Goal: Task Accomplishment & Management: Use online tool/utility

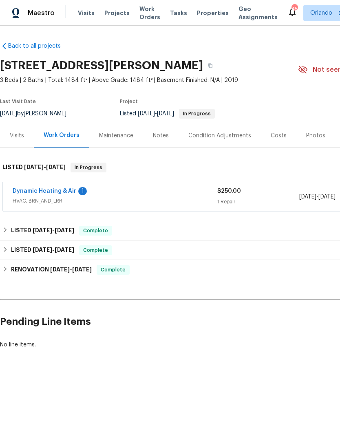
click at [33, 190] on link "Dynamic Heating & Air" at bounding box center [45, 191] width 64 height 6
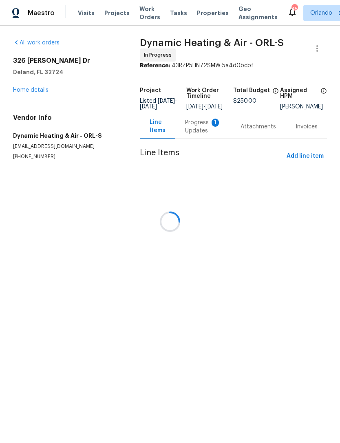
click at [206, 128] on div at bounding box center [170, 221] width 340 height 443
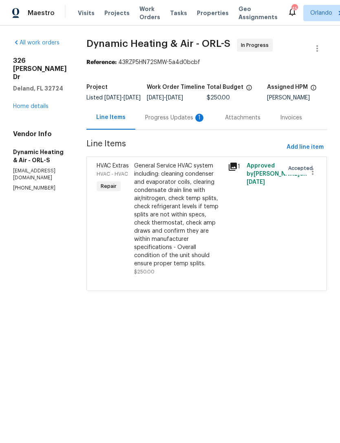
click at [205, 122] on div "Progress Updates 1" at bounding box center [175, 118] width 60 height 8
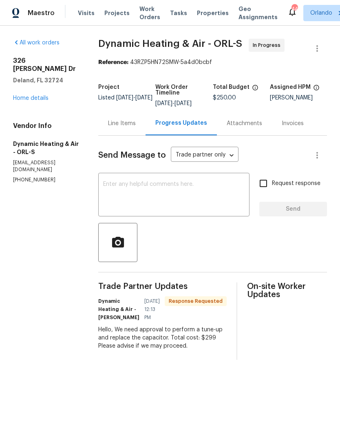
click at [130, 128] on div "Line Items" at bounding box center [122, 123] width 28 height 8
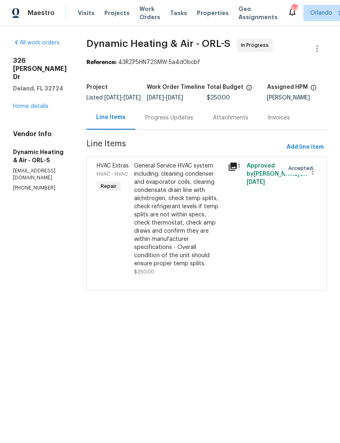
click at [203, 222] on div "General Service HVAC system including: cleaning condenser and evaporator coils,…" at bounding box center [178, 215] width 89 height 106
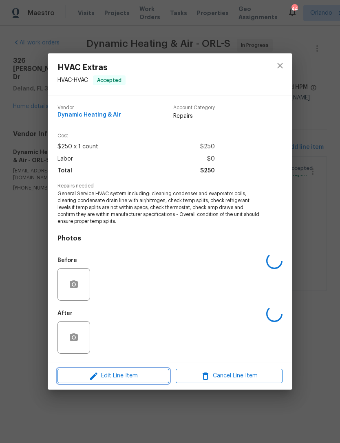
click at [136, 377] on span "Edit Line Item" at bounding box center [113, 376] width 107 height 10
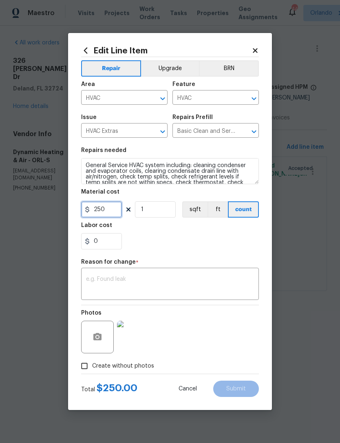
click at [108, 212] on input "250" at bounding box center [101, 209] width 41 height 16
type input "299"
click at [240, 271] on div "Repair Upgrade BRN Area HVAC ​ Feature HVAC ​ Issue HVAC Extras ​ Repairs Prefi…" at bounding box center [170, 215] width 178 height 317
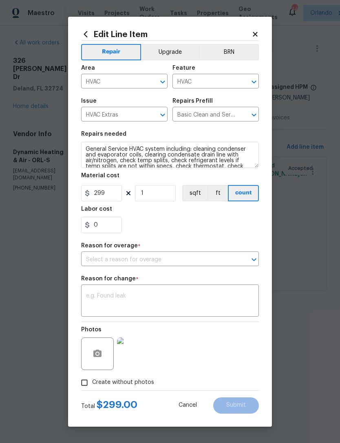
click at [256, 263] on icon "Open" at bounding box center [254, 260] width 10 height 10
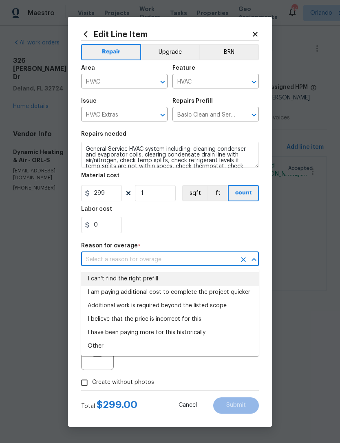
click at [216, 273] on li "I can't find the right prefill" at bounding box center [170, 278] width 178 height 13
type input "I can't find the right prefill"
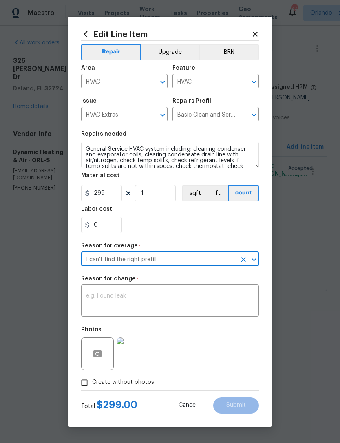
click at [210, 294] on textarea at bounding box center [170, 301] width 168 height 17
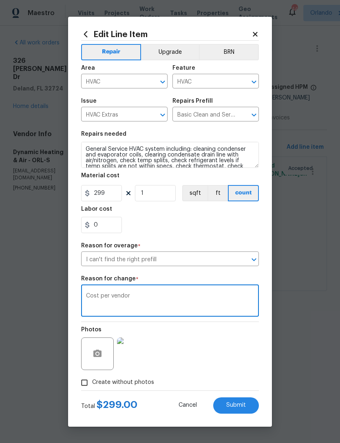
type textarea "Cost per vendor"
click at [249, 408] on button "Submit" at bounding box center [236, 405] width 46 height 16
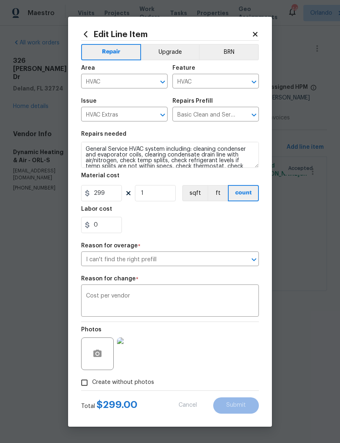
type input "250"
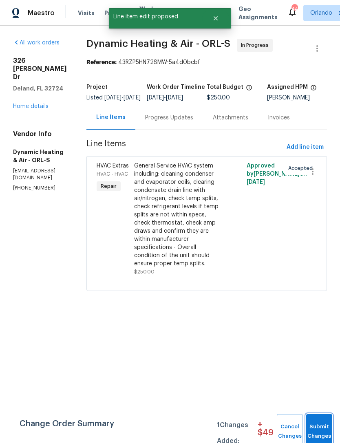
click at [320, 424] on span "Submit Changes" at bounding box center [319, 431] width 18 height 19
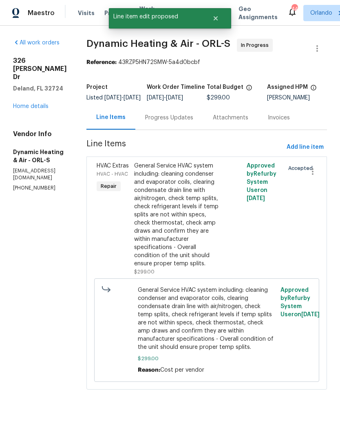
click at [26, 104] on link "Home details" at bounding box center [30, 107] width 35 height 6
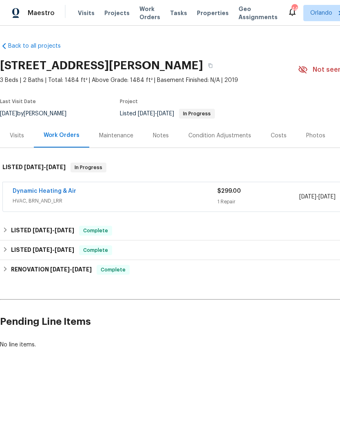
click at [89, 11] on span "Visits" at bounding box center [86, 13] width 17 height 8
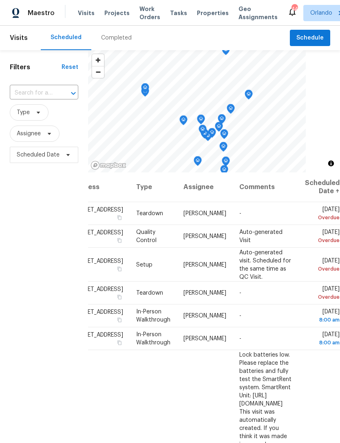
scroll to position [0, 70]
click at [0, 0] on icon at bounding box center [0, 0] width 0 height 0
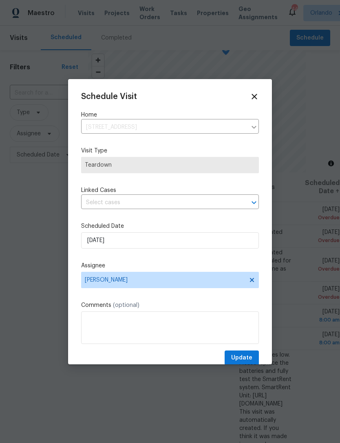
click at [241, 209] on div "​" at bounding box center [170, 202] width 178 height 13
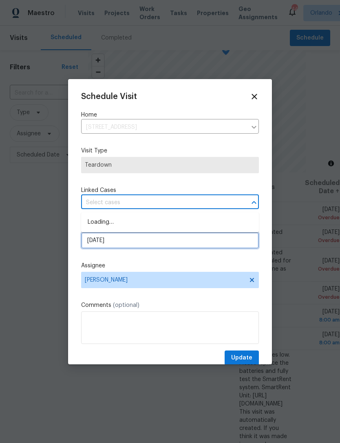
click at [230, 242] on input "8/28/2025" at bounding box center [170, 240] width 178 height 16
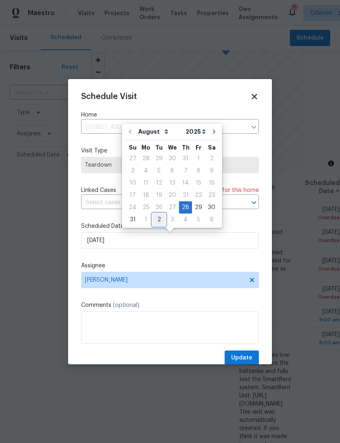
click at [159, 218] on div "2" at bounding box center [158, 219] width 13 height 11
type input "9/2/2025"
select select "8"
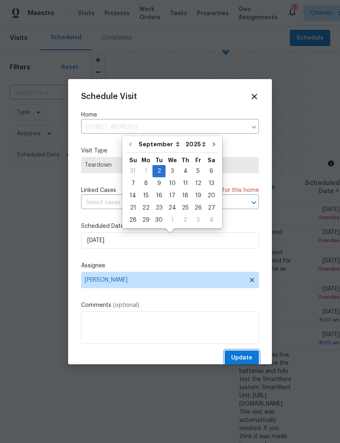
click at [247, 359] on span "Update" at bounding box center [241, 358] width 21 height 10
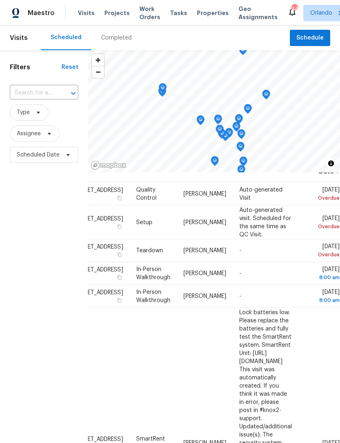
scroll to position [20, 70]
click at [0, 0] on icon at bounding box center [0, 0] width 0 height 0
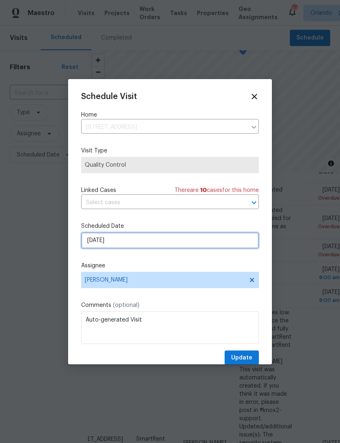
click at [228, 240] on input "[DATE]" at bounding box center [170, 240] width 178 height 16
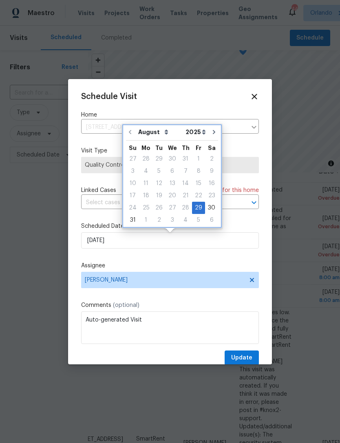
click at [211, 132] on icon "Go to next month" at bounding box center [214, 132] width 7 height 7
type input "9/29/2025"
select select "8"
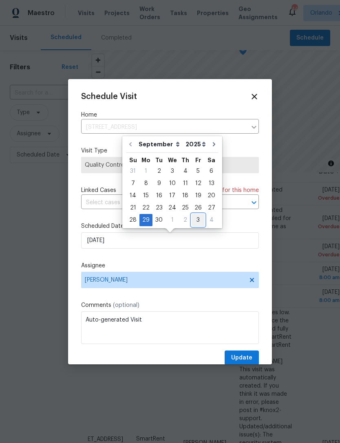
click at [196, 218] on div "3" at bounding box center [198, 219] width 13 height 11
type input "10/3/2025"
select select "9"
click at [247, 357] on span "Update" at bounding box center [241, 358] width 21 height 10
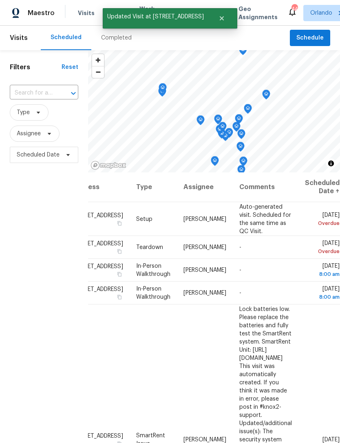
scroll to position [0, 70]
click at [0, 0] on icon at bounding box center [0, 0] width 0 height 0
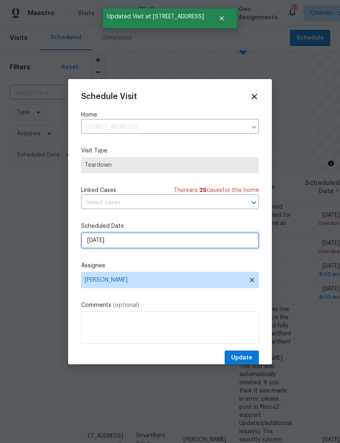
click at [228, 243] on input "9/1/2025" at bounding box center [170, 240] width 178 height 16
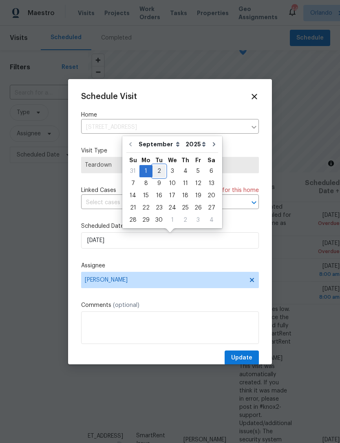
click at [156, 167] on div "2" at bounding box center [158, 170] width 13 height 11
type input "9/2/2025"
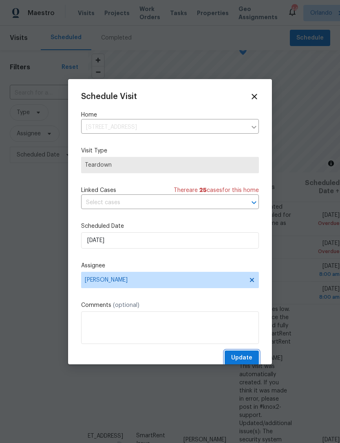
click at [244, 357] on span "Update" at bounding box center [241, 358] width 21 height 10
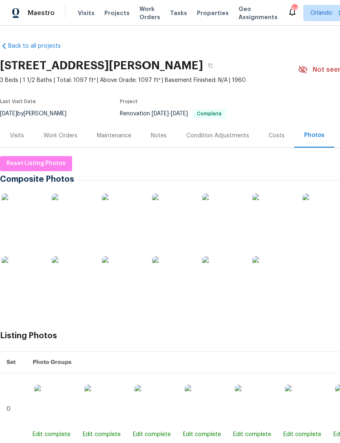
click at [206, 13] on span "Properties" at bounding box center [213, 13] width 32 height 8
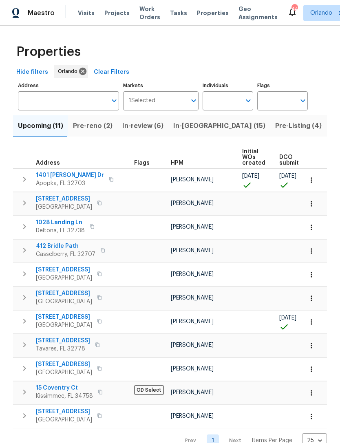
click at [238, 101] on input "Individuals" at bounding box center [222, 100] width 38 height 19
type input "carl"
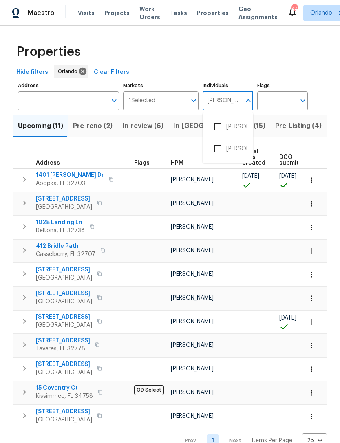
click at [225, 124] on input "checkbox" at bounding box center [217, 126] width 17 height 17
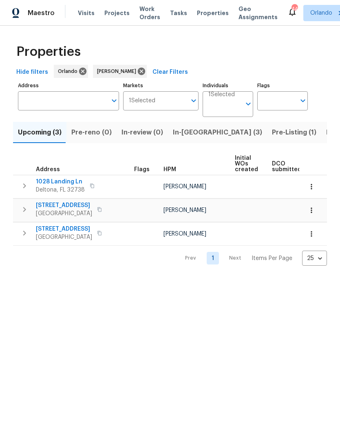
click at [191, 132] on span "In-reno (3)" at bounding box center [217, 132] width 89 height 11
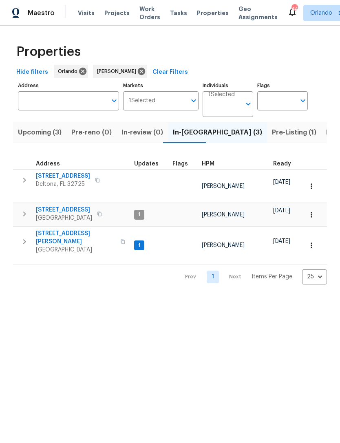
click at [54, 234] on span "[STREET_ADDRESS][PERSON_NAME]" at bounding box center [75, 237] width 79 height 16
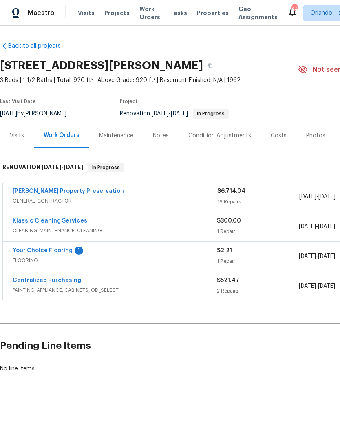
click at [37, 251] on link "Your Choice Flooring" at bounding box center [43, 251] width 60 height 6
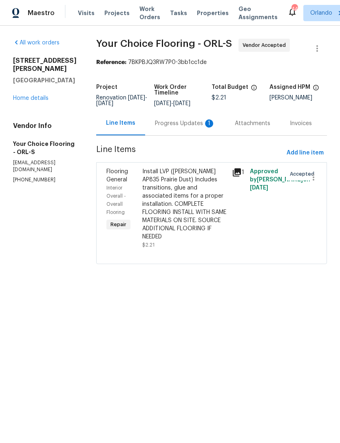
click at [190, 128] on div "Progress Updates 1" at bounding box center [185, 123] width 60 height 8
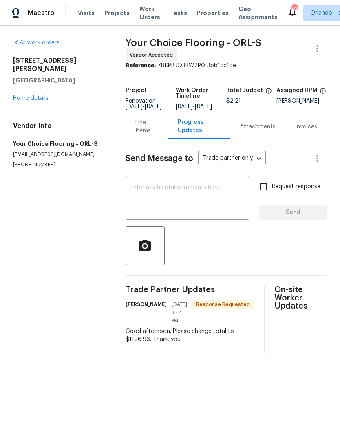
click at [151, 131] on div "Line Items" at bounding box center [146, 127] width 23 height 16
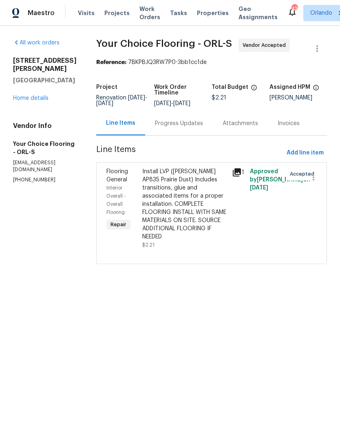
click at [198, 209] on div "Install LVP ([PERSON_NAME] AP835 Prairie Dust) Includes transitions, glue and a…" at bounding box center [184, 203] width 85 height 73
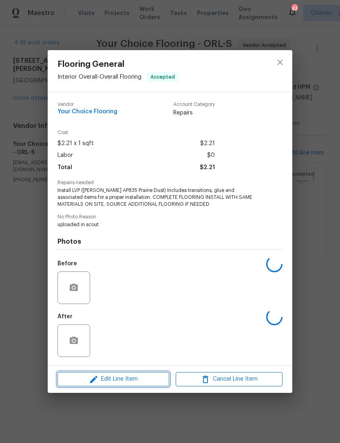
click at [134, 381] on span "Edit Line Item" at bounding box center [113, 379] width 107 height 10
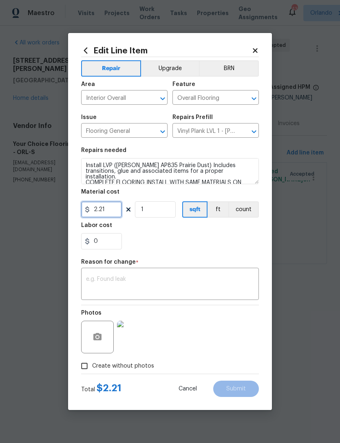
click at [109, 203] on input "2.21" at bounding box center [101, 209] width 41 height 16
click at [100, 210] on input "2.21" at bounding box center [101, 209] width 41 height 16
click at [99, 210] on input "2.21" at bounding box center [101, 209] width 41 height 16
type input "1126.96"
click at [231, 252] on section "Repairs needed Install LVP (Knighton AP835 Prairie Dust) Includes transitions, …" at bounding box center [170, 199] width 178 height 112
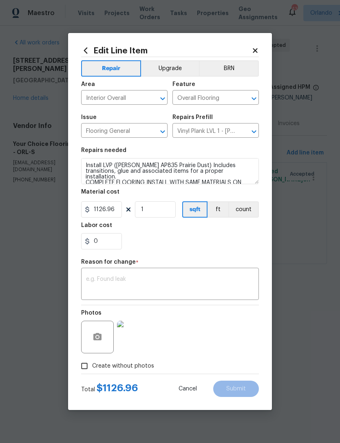
click at [222, 269] on div "Reason for change *" at bounding box center [170, 264] width 178 height 11
click at [225, 288] on textarea at bounding box center [170, 284] width 168 height 17
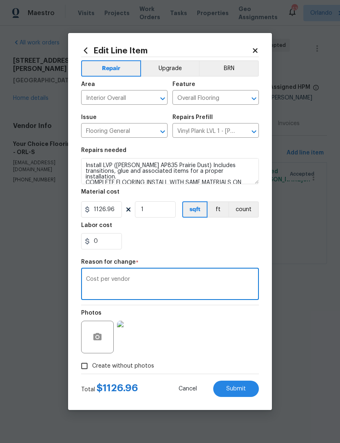
type textarea "Cost per vendor"
click at [250, 388] on button "Submit" at bounding box center [236, 389] width 46 height 16
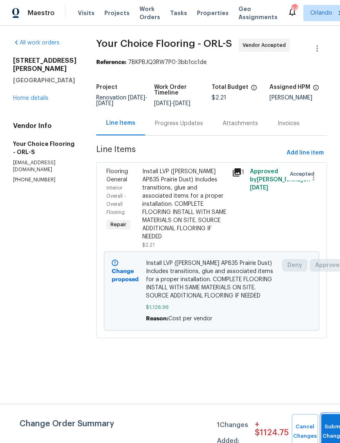
click at [327, 419] on button "Submit Changes" at bounding box center [334, 431] width 26 height 35
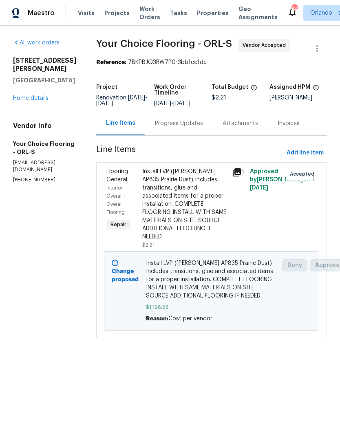
click at [23, 95] on link "Home details" at bounding box center [30, 98] width 35 height 6
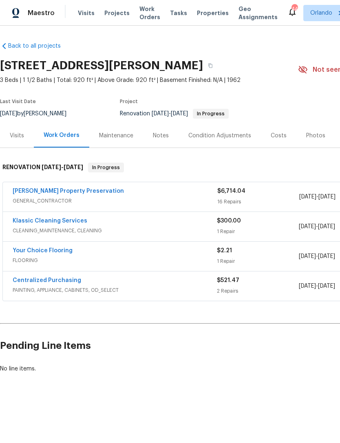
click at [34, 249] on link "Your Choice Flooring" at bounding box center [43, 251] width 60 height 6
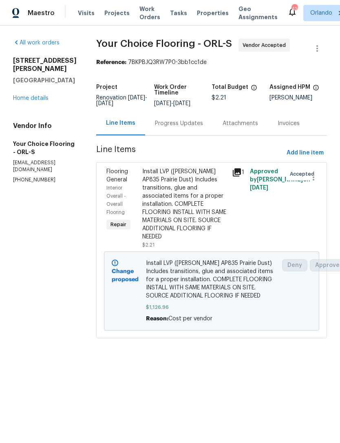
click at [200, 17] on span "Properties" at bounding box center [213, 13] width 32 height 8
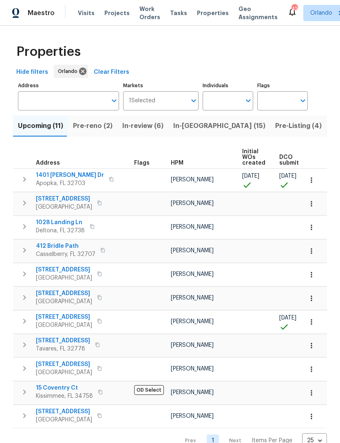
click at [192, 128] on span "In-[GEOGRAPHIC_DATA] (15)" at bounding box center [219, 125] width 92 height 11
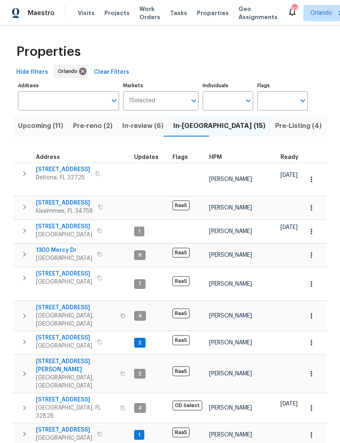
click at [313, 179] on icon "button" at bounding box center [311, 179] width 8 height 8
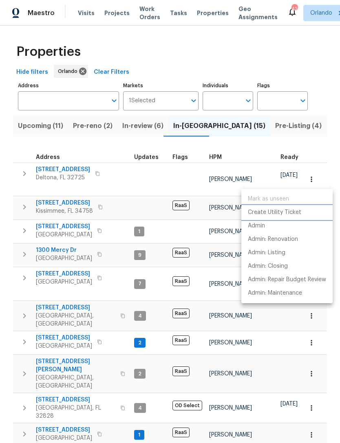
click at [283, 214] on p "Create Utility Ticket" at bounding box center [274, 212] width 53 height 9
click at [4, 238] on div at bounding box center [170, 221] width 340 height 443
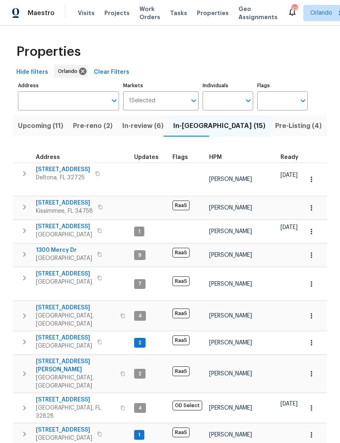
click at [99, 175] on icon "button" at bounding box center [97, 173] width 5 height 5
click at [97, 177] on button "button" at bounding box center [98, 173] width 10 height 11
click at [99, 174] on icon "button" at bounding box center [97, 173] width 5 height 5
click at [100, 176] on icon "button" at bounding box center [97, 173] width 5 height 5
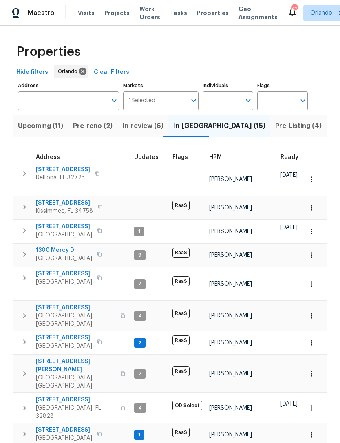
click at [312, 183] on icon "button" at bounding box center [311, 179] width 8 height 8
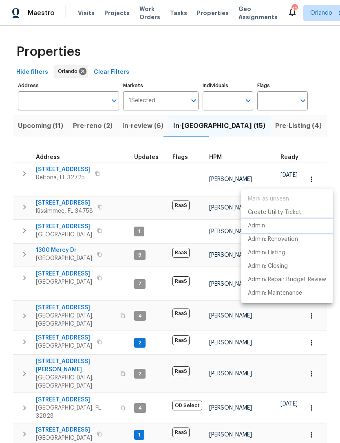
click at [259, 224] on p "Admin" at bounding box center [256, 226] width 17 height 9
